Goal: Information Seeking & Learning: Learn about a topic

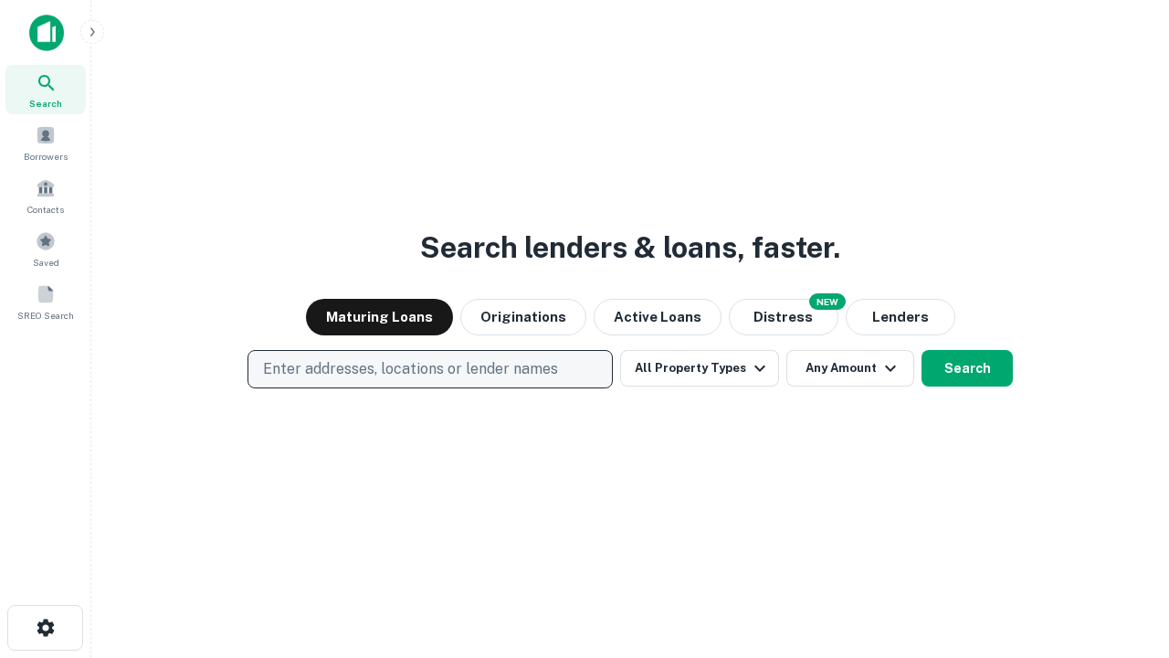
click at [429, 369] on p "Enter addresses, locations or lender names" at bounding box center [410, 369] width 295 height 22
type input "**********"
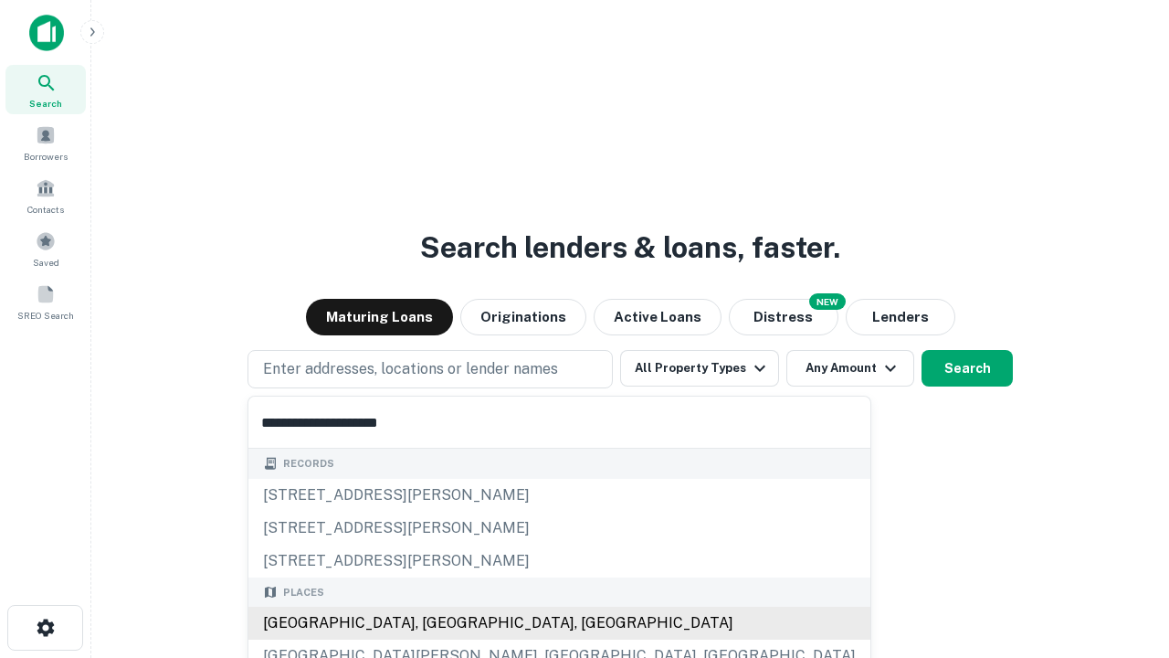
click at [437, 623] on div "[GEOGRAPHIC_DATA], [GEOGRAPHIC_DATA], [GEOGRAPHIC_DATA]" at bounding box center [559, 623] width 622 height 33
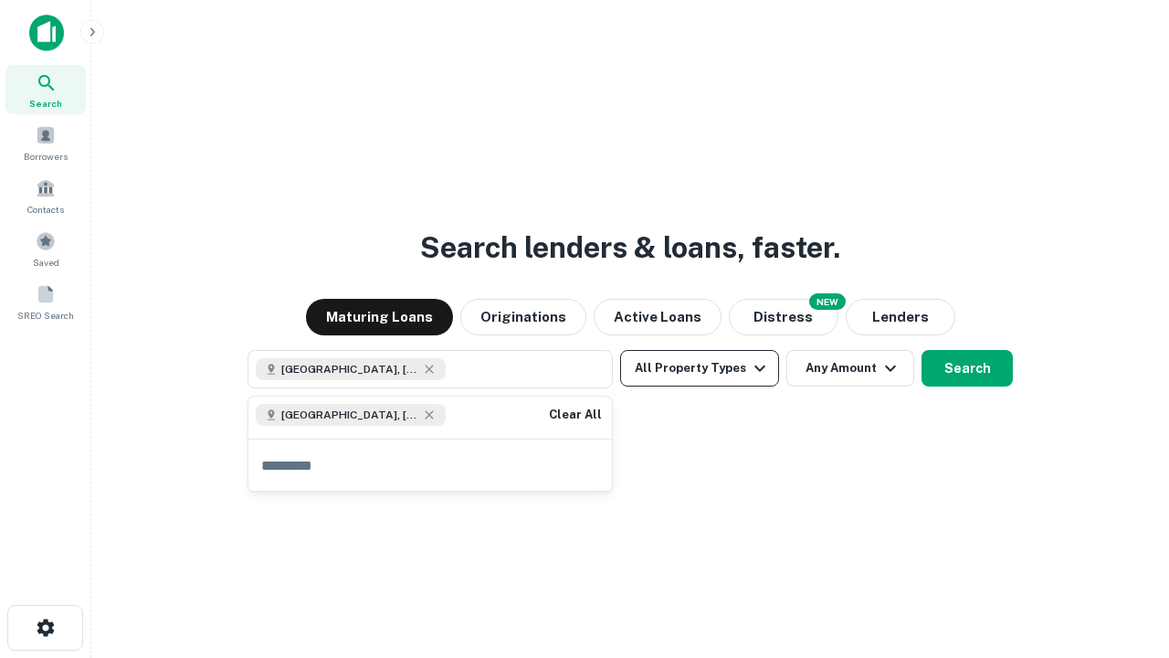
click at [700, 368] on button "All Property Types" at bounding box center [699, 368] width 159 height 37
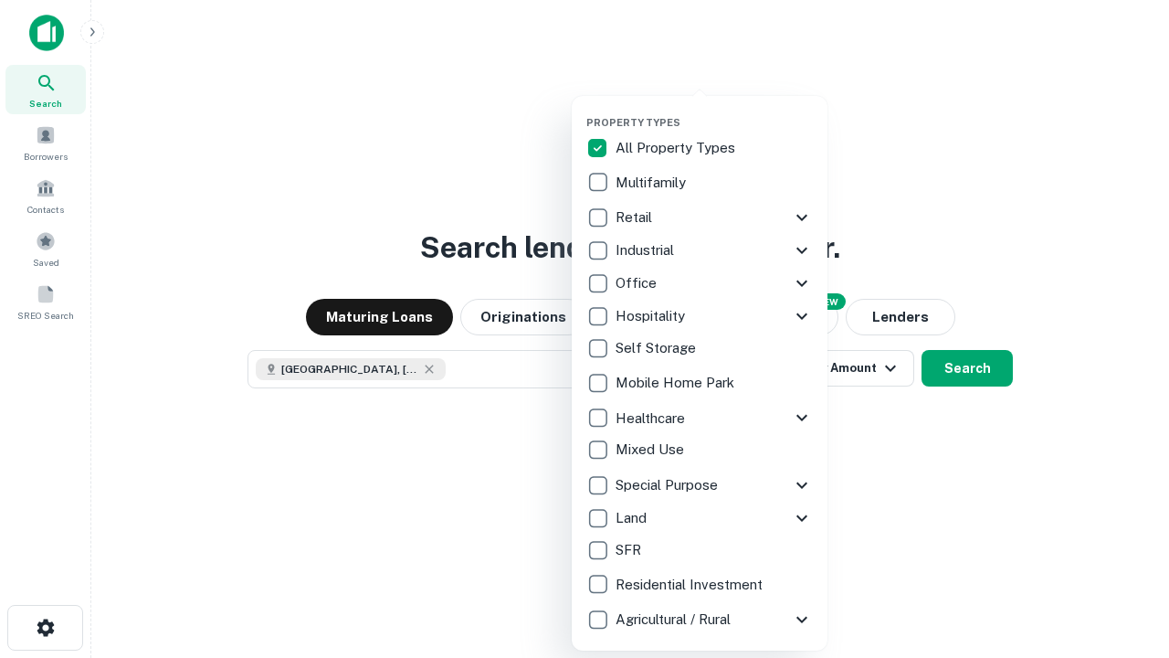
click at [714, 111] on button "button" at bounding box center [714, 111] width 256 height 1
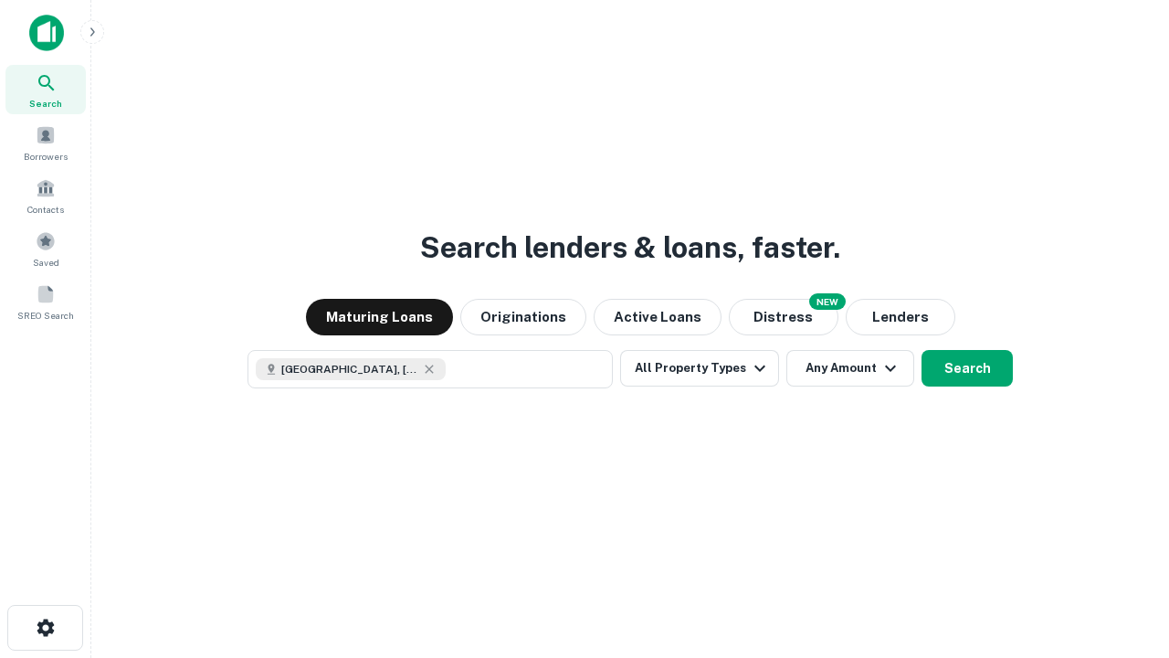
scroll to position [29, 0]
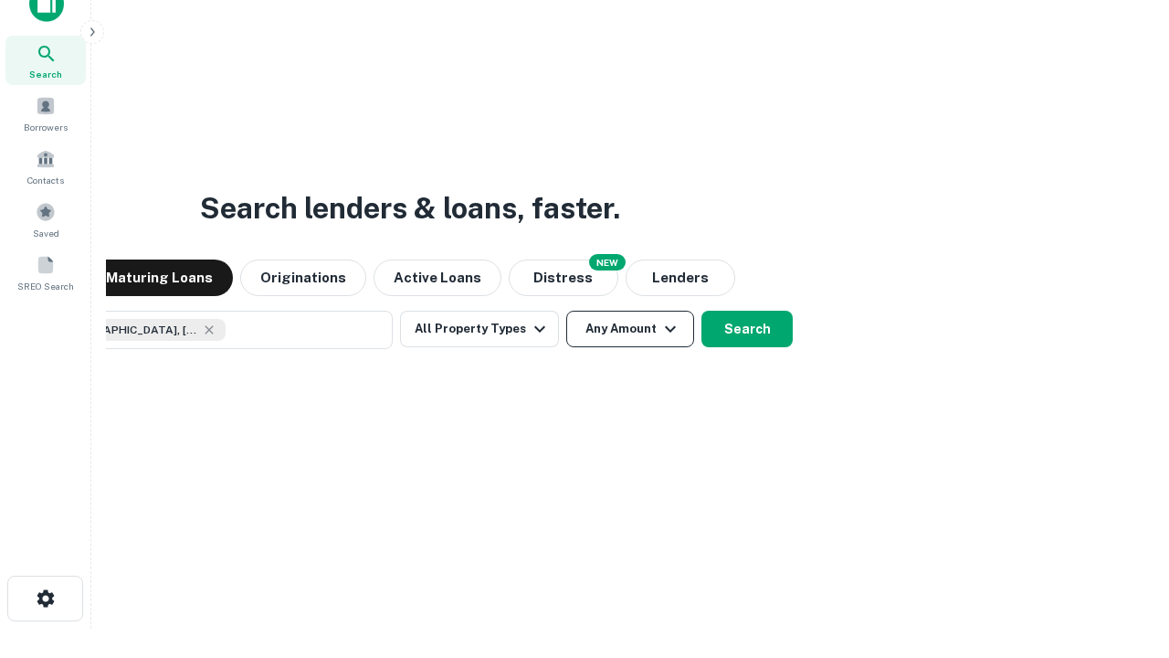
click at [566, 311] on button "Any Amount" at bounding box center [630, 329] width 128 height 37
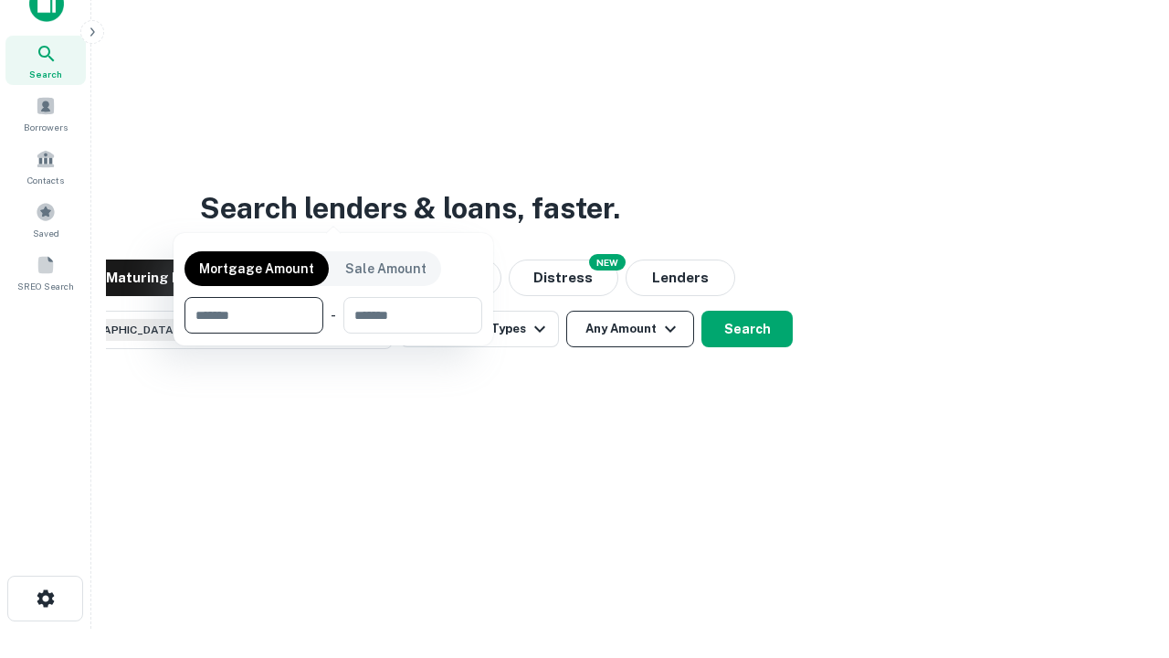
scroll to position [132, 517]
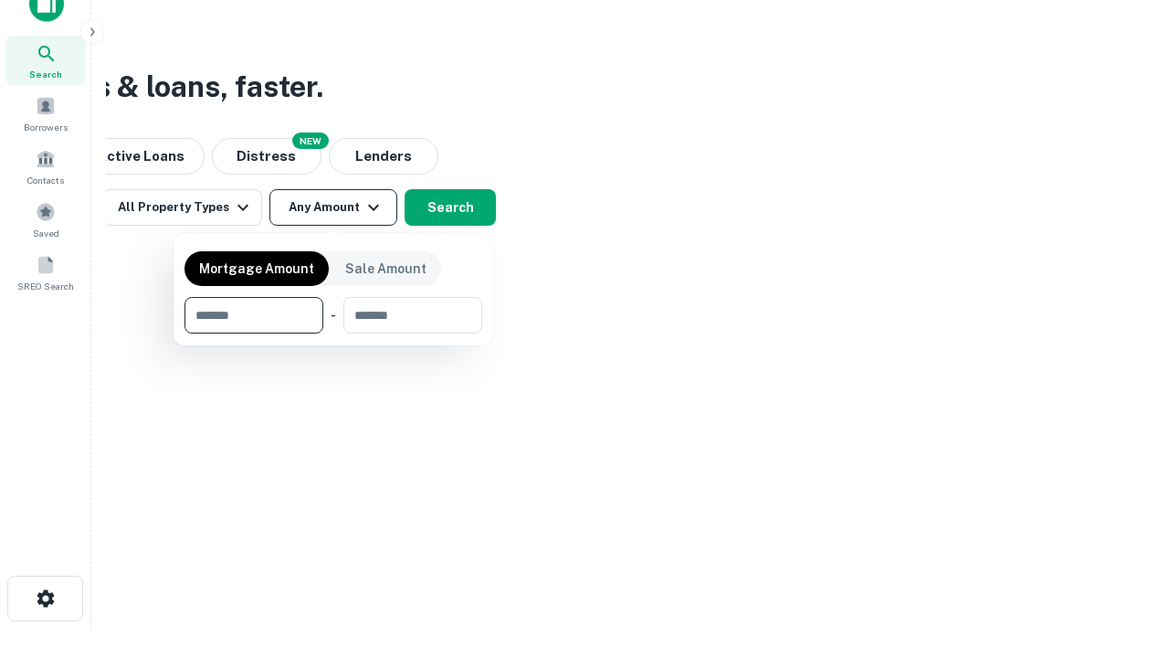
type input "*******"
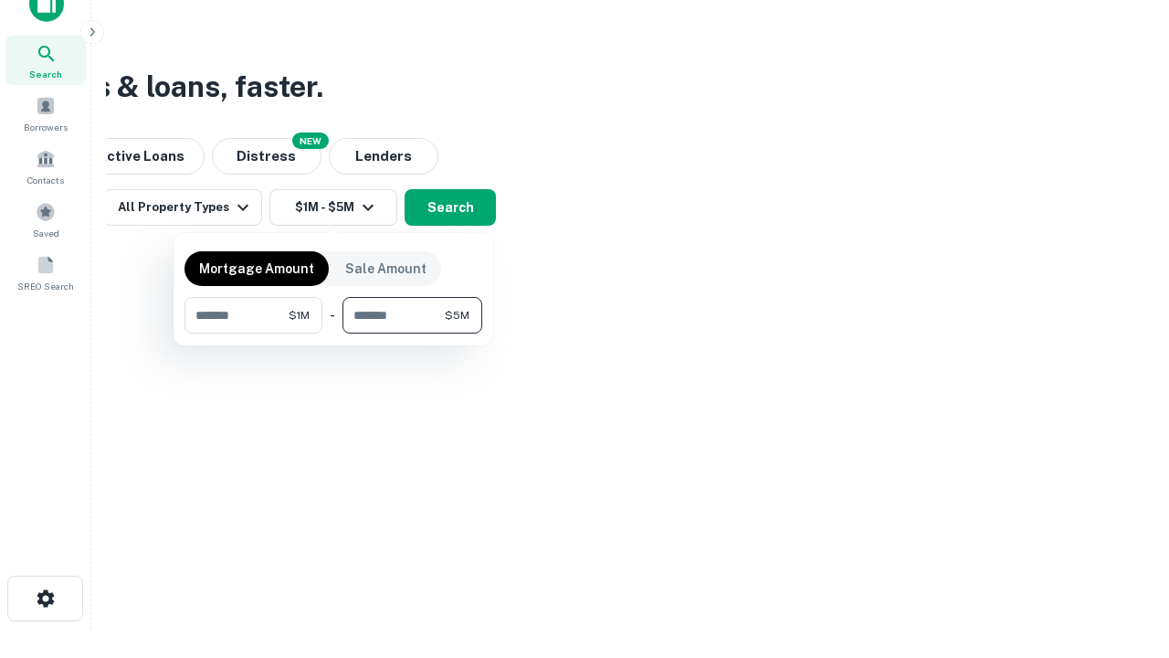
type input "*******"
click at [333, 333] on button "button" at bounding box center [334, 333] width 298 height 1
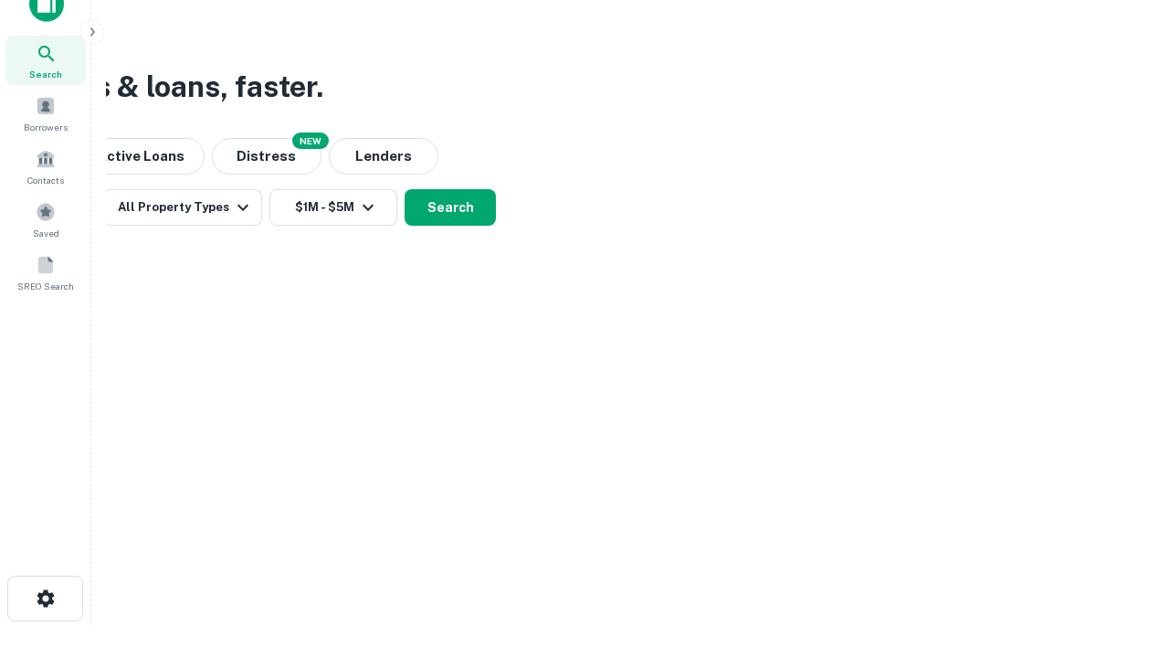
scroll to position [29, 0]
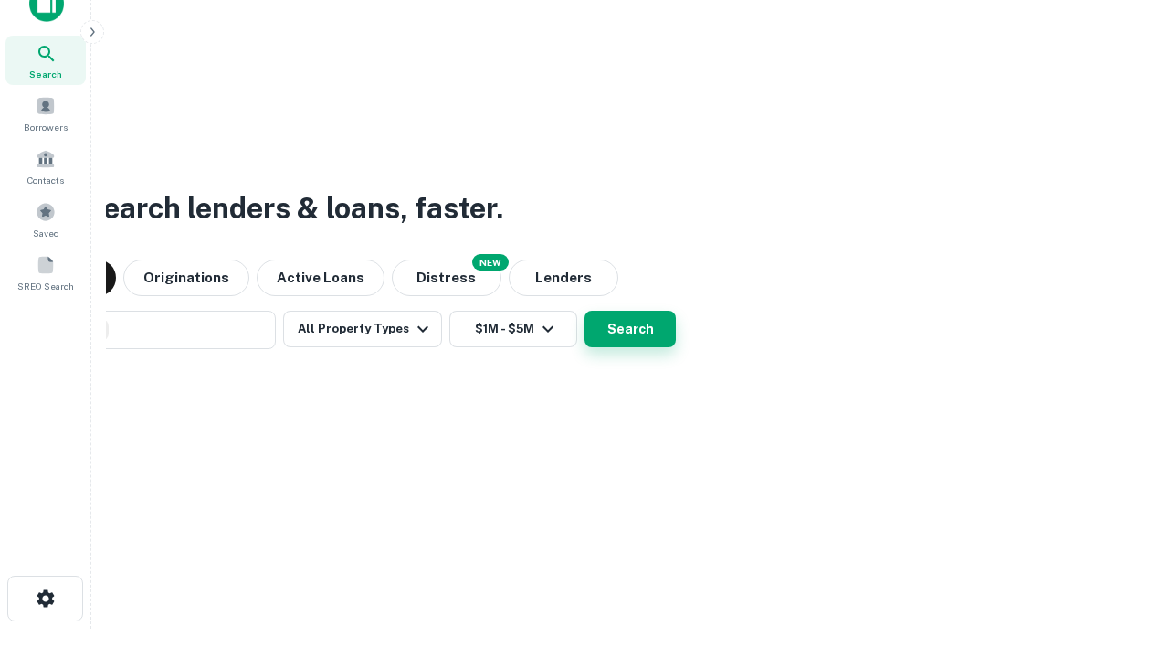
click at [585, 311] on button "Search" at bounding box center [630, 329] width 91 height 37
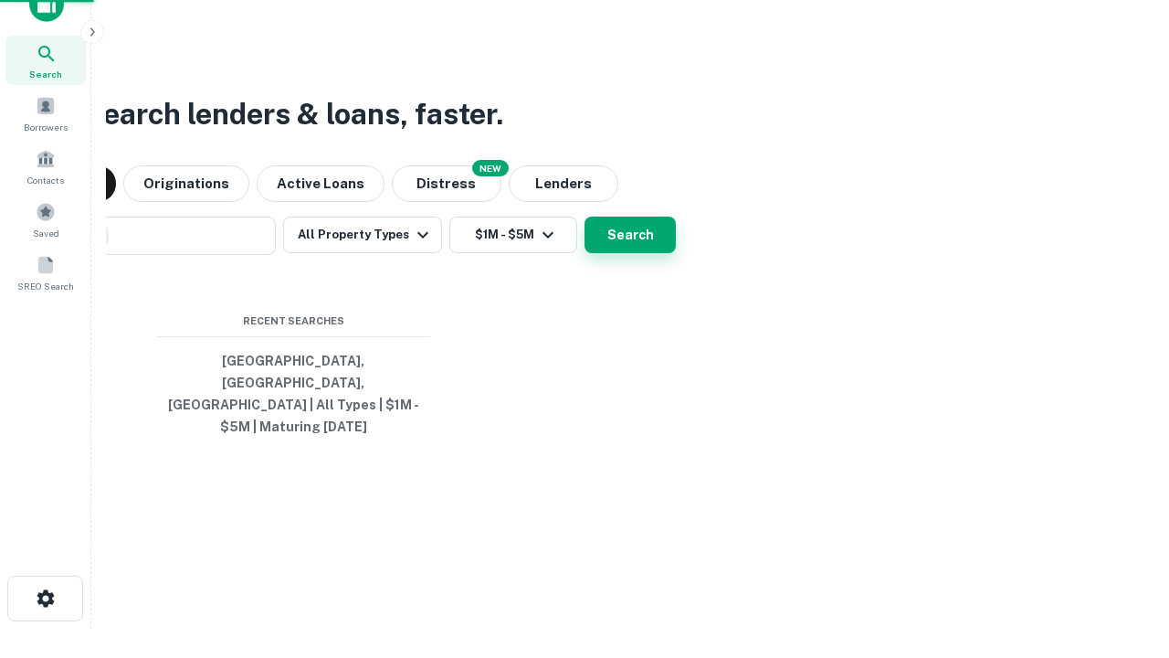
scroll to position [59, 517]
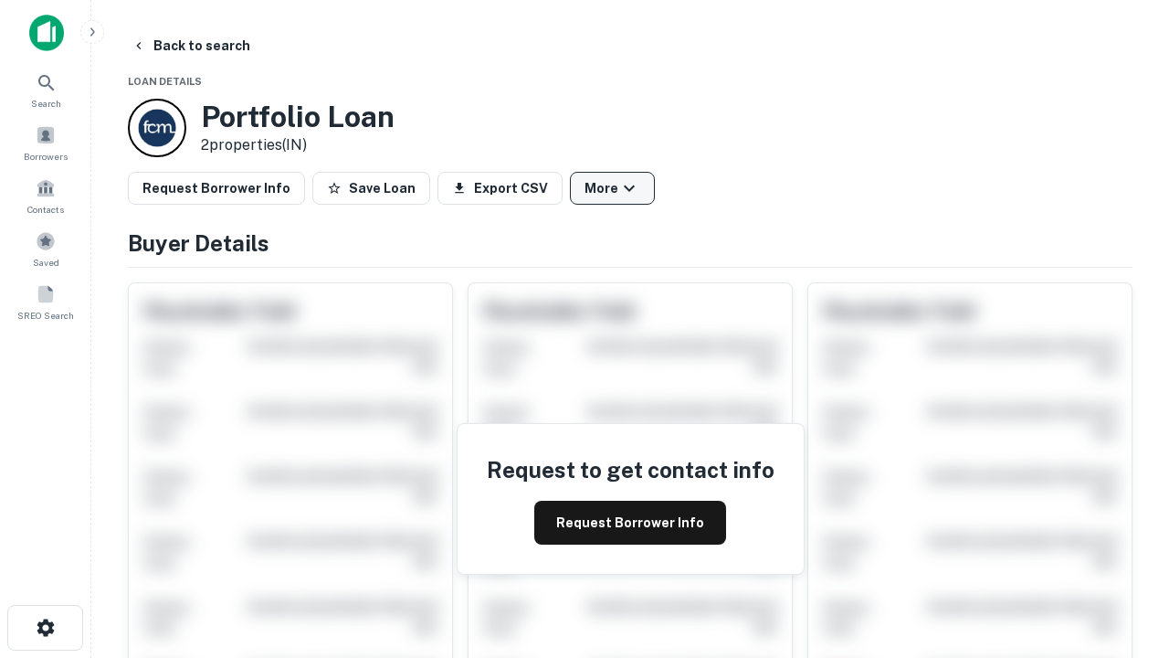
click at [612, 188] on button "More" at bounding box center [612, 188] width 85 height 33
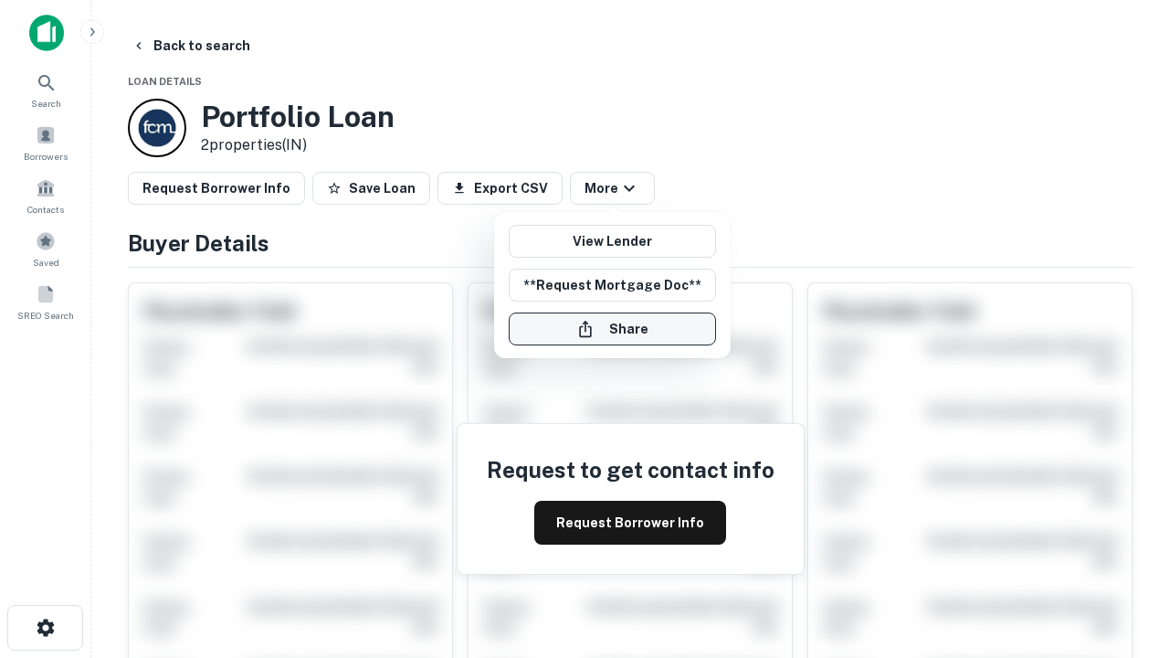
click at [612, 329] on button "Share" at bounding box center [612, 328] width 207 height 33
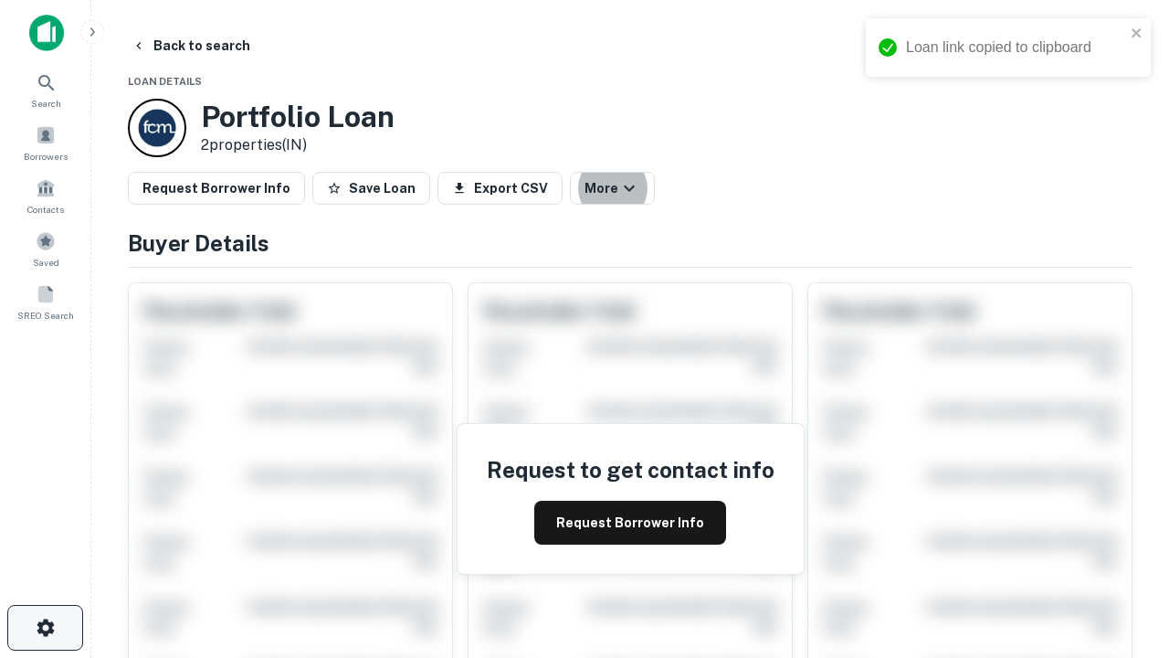
click at [45, 628] on icon "button" at bounding box center [46, 628] width 22 height 22
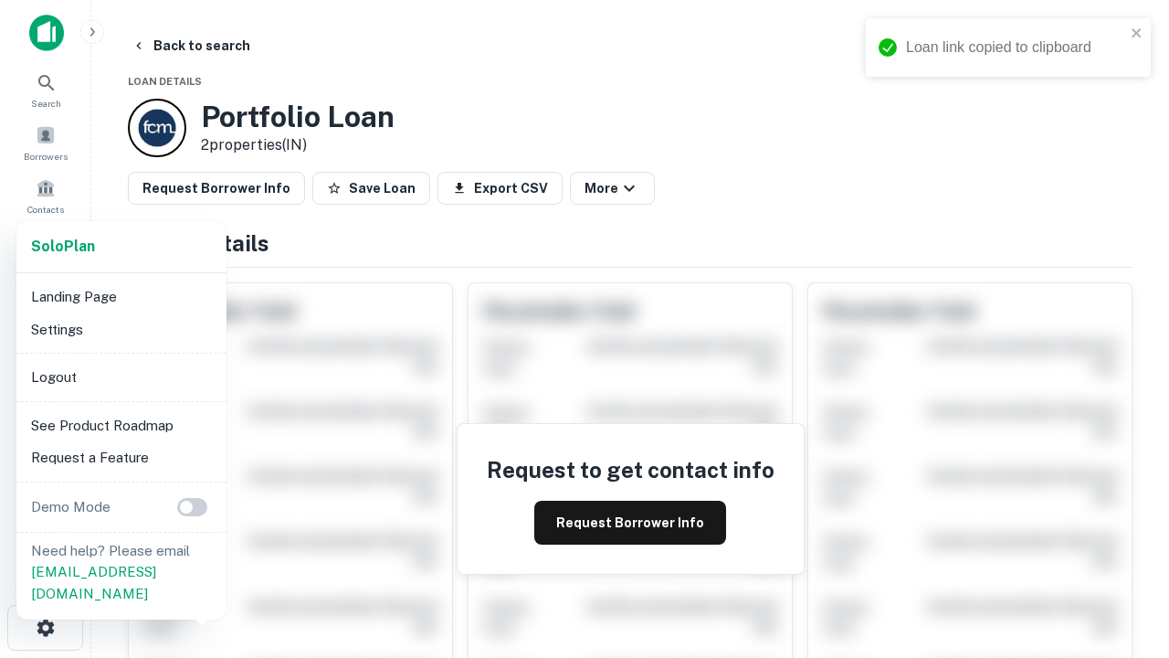
click at [121, 376] on li "Logout" at bounding box center [121, 377] width 195 height 33
